Goal: Task Accomplishment & Management: Manage account settings

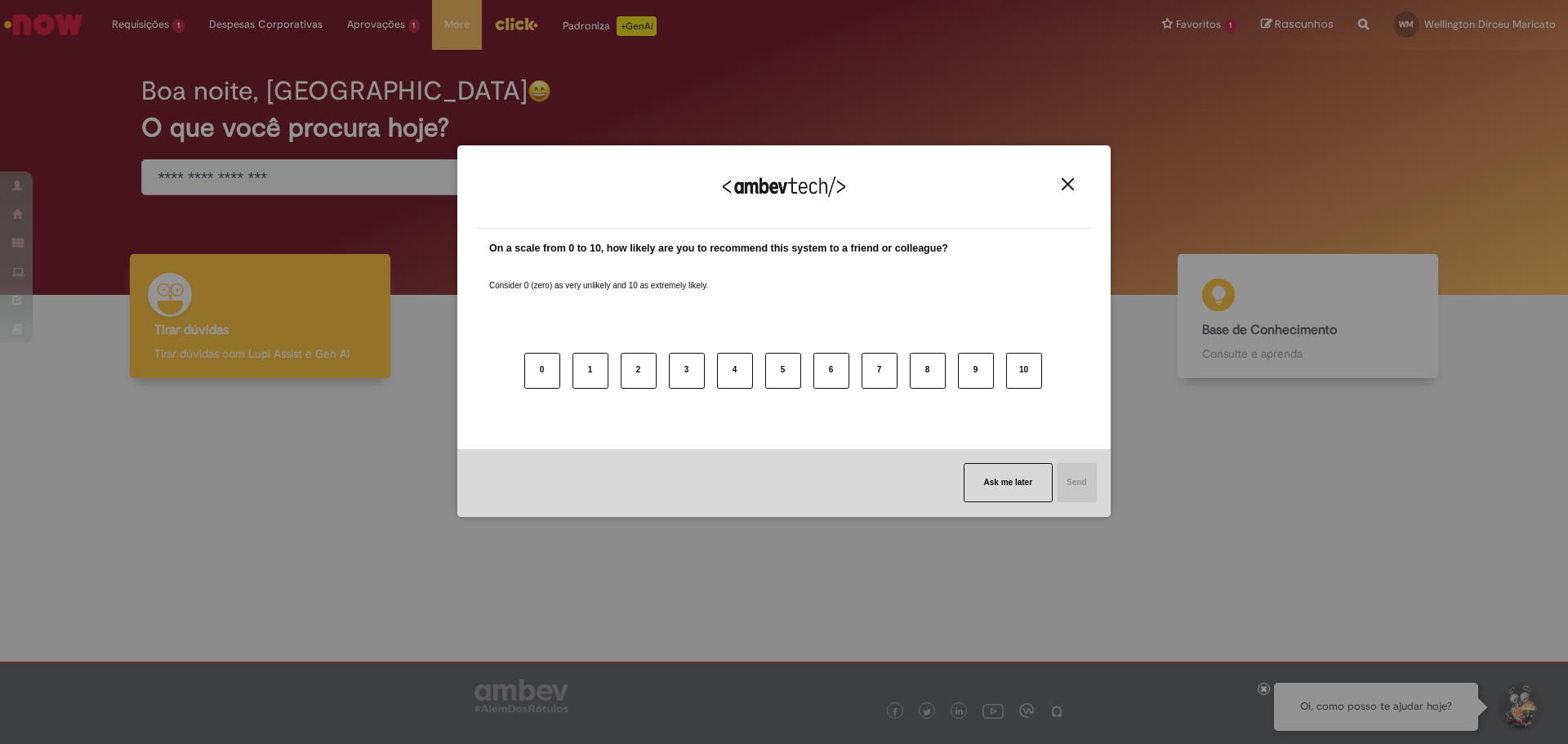
click at [1071, 184] on img "Close" at bounding box center [1067, 184] width 13 height 13
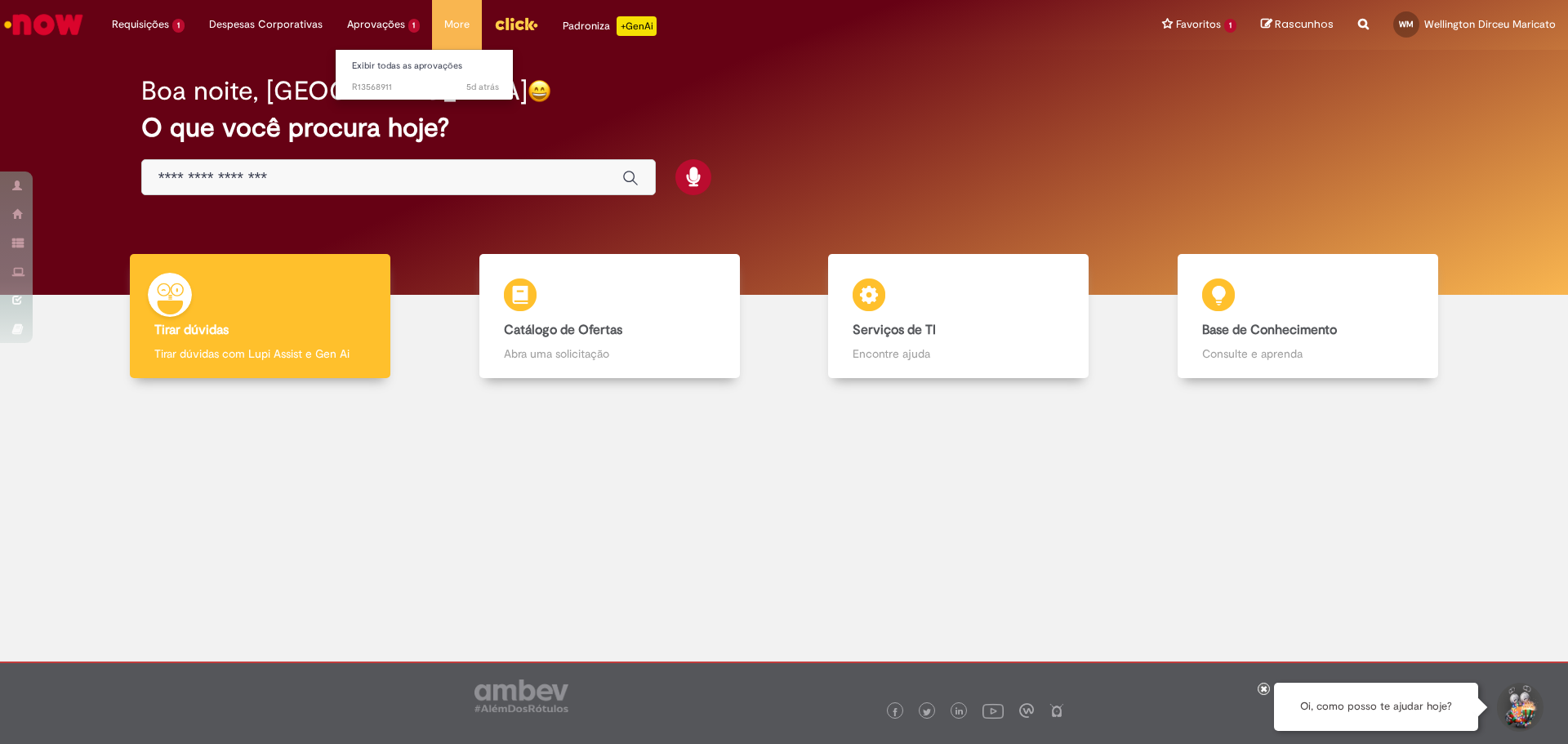
click at [366, 26] on li "Aprovações 1 Exibir todas as aprovações 5d atrás 5 dias atrás R13568911" at bounding box center [384, 24] width 98 height 49
click at [361, 84] on span "5d atrás 5 dias atrás R13568911" at bounding box center [425, 87] width 147 height 13
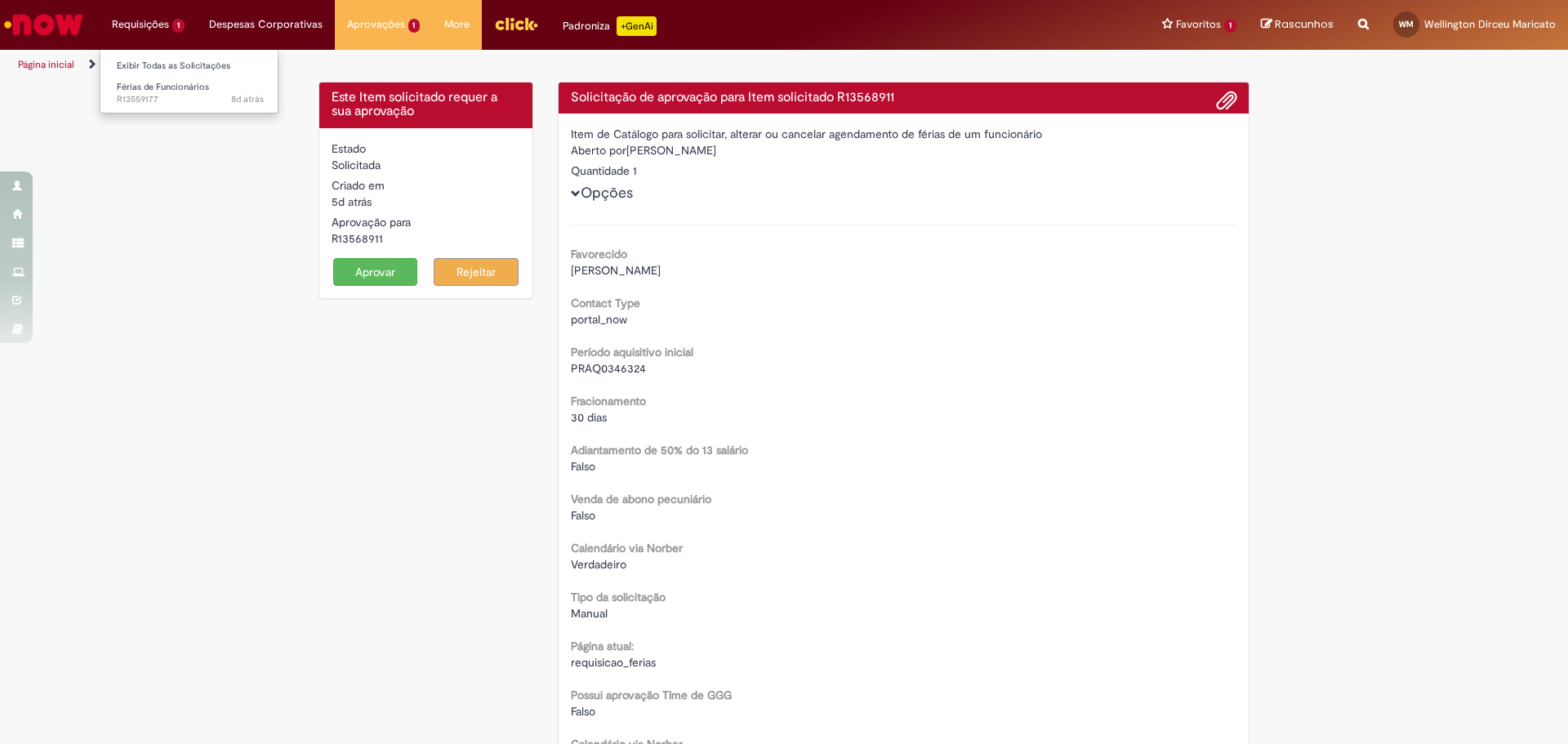
click at [131, 23] on li "Requisições 1 Exibir Todas as Solicitações Férias de Funcionários 8d atrás 8 di…" at bounding box center [148, 24] width 97 height 49
click at [156, 97] on span "8d atrás 8 dias atrás R13559177" at bounding box center [190, 99] width 147 height 13
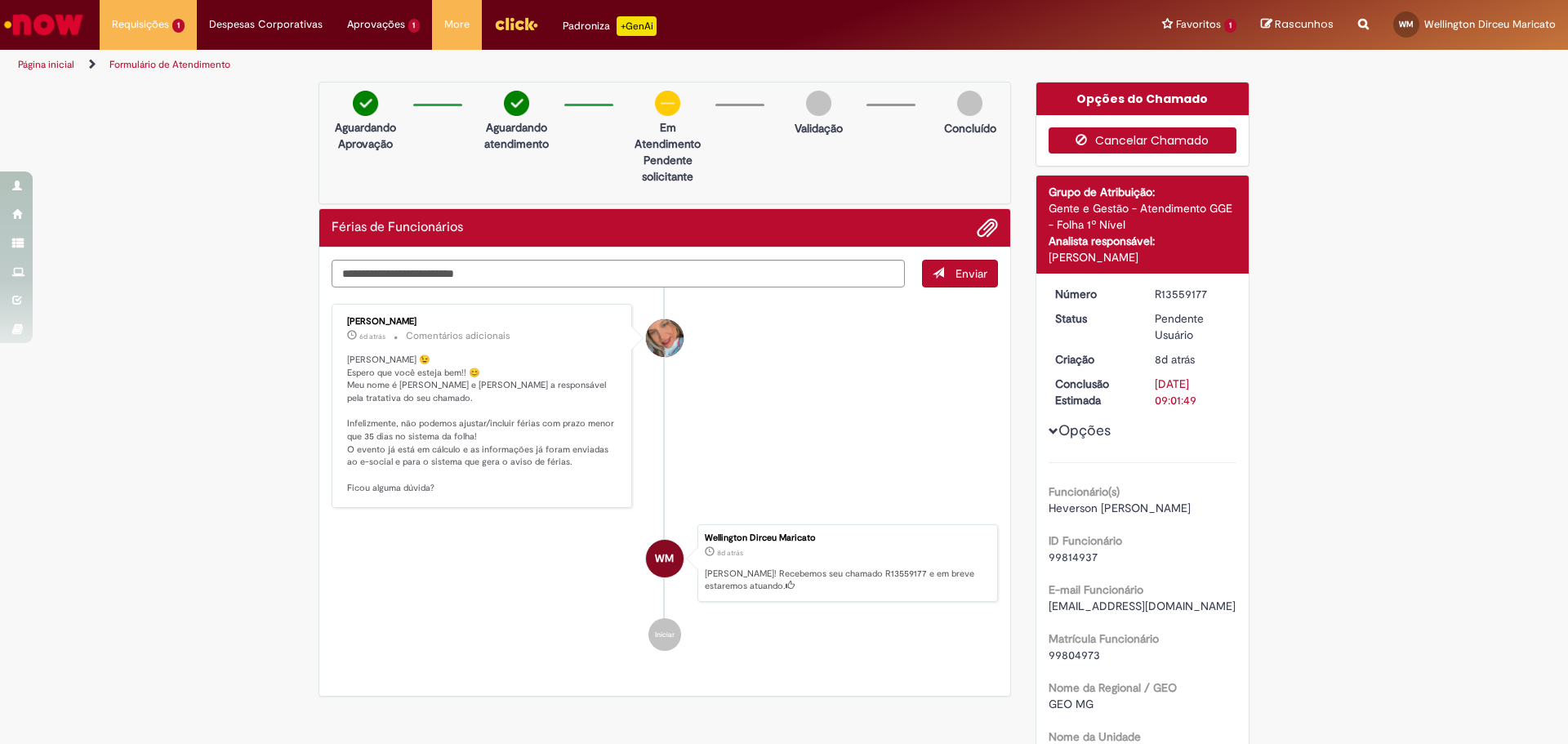
click at [1091, 132] on button "Cancelar Chamado" at bounding box center [1143, 140] width 189 height 26
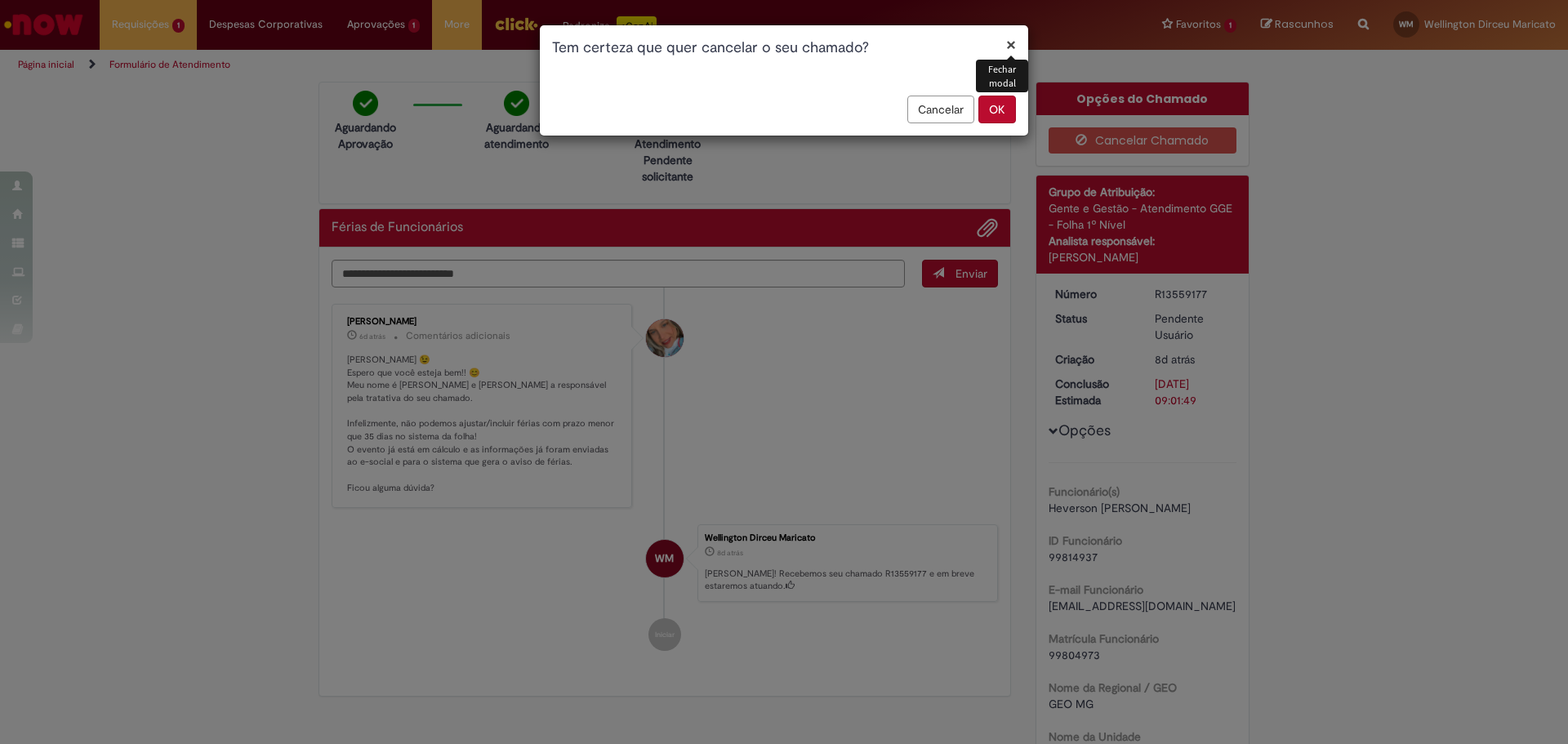
click at [989, 104] on button "OK" at bounding box center [997, 109] width 38 height 28
